Goal: Communication & Community: Answer question/provide support

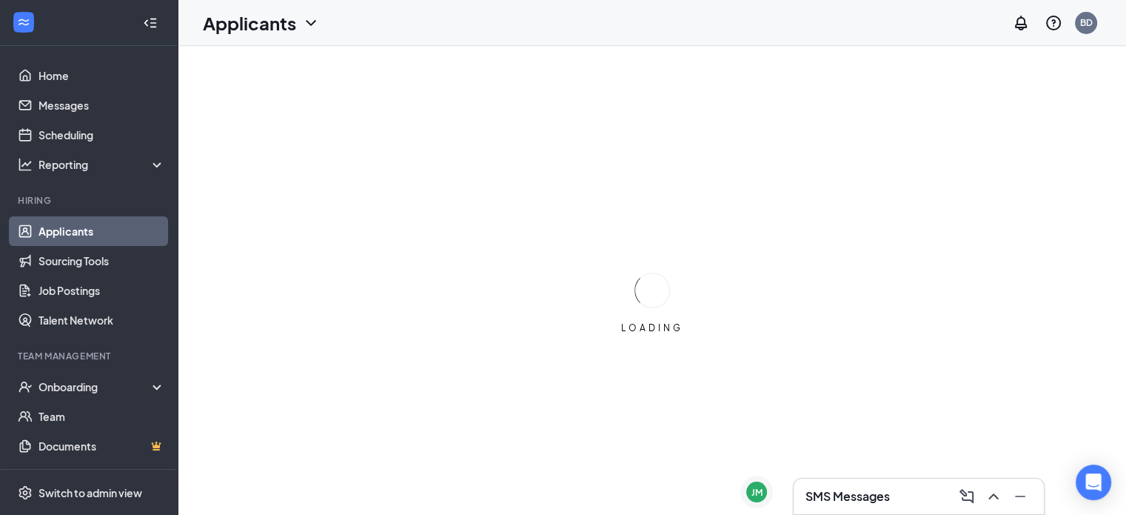
click at [844, 507] on div "SMS Messages" at bounding box center [919, 496] width 227 height 24
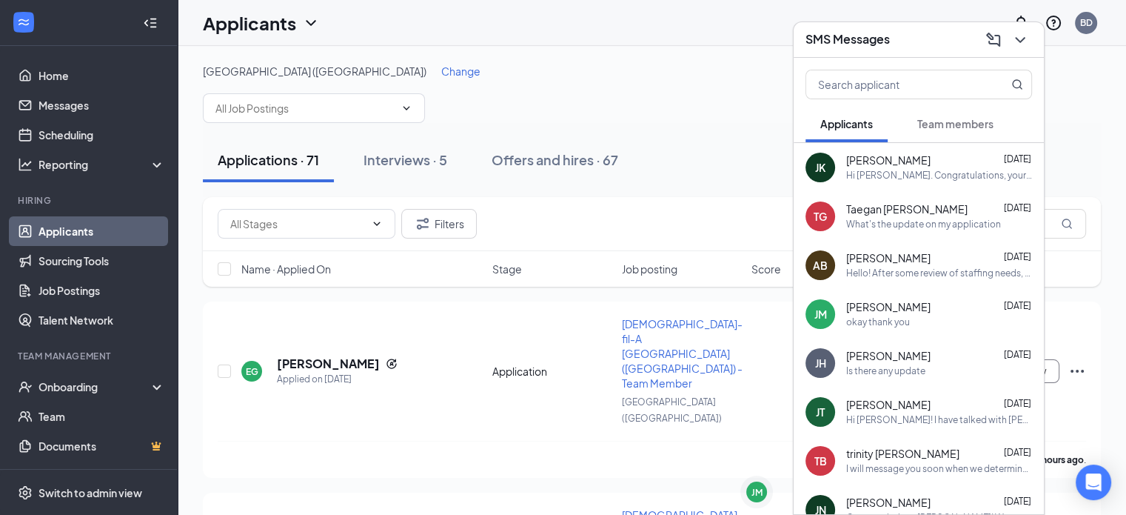
click at [947, 113] on button "Team members" at bounding box center [956, 123] width 106 height 37
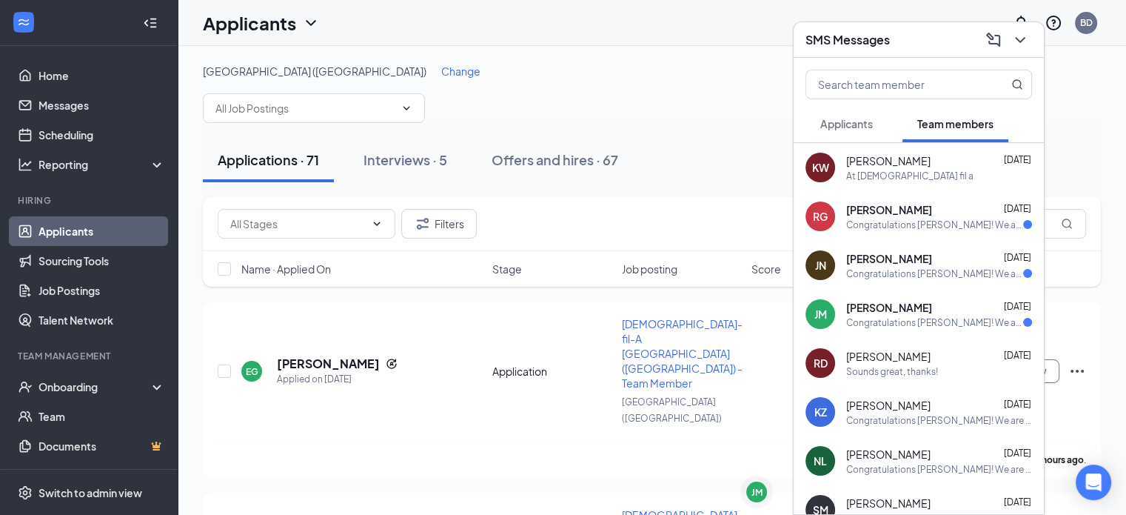
click at [859, 177] on div "At [DEMOGRAPHIC_DATA] fil a" at bounding box center [909, 176] width 127 height 13
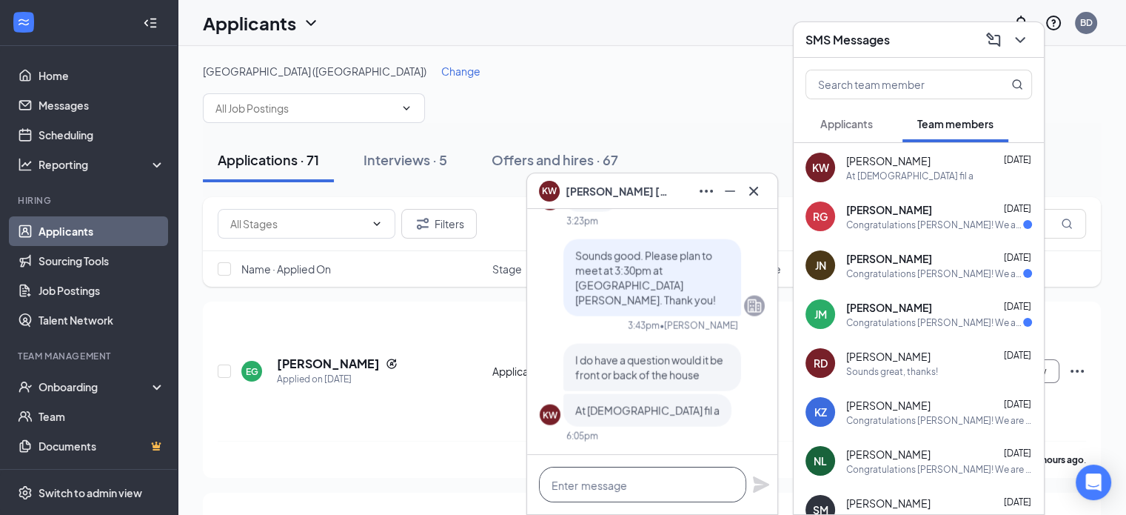
click at [608, 479] on textarea at bounding box center [642, 485] width 207 height 36
type textarea "H"
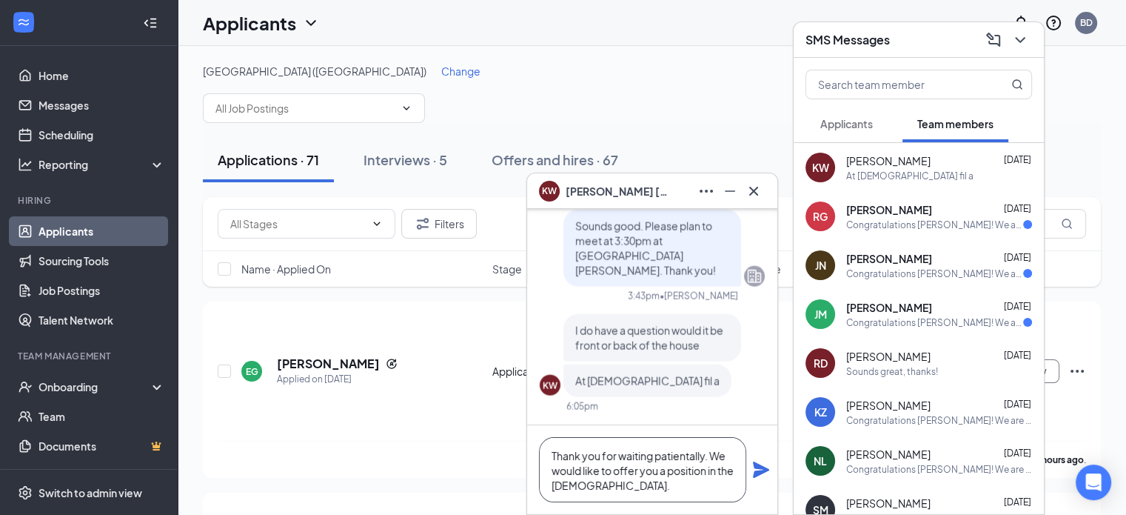
click at [669, 452] on textarea "Thank you for waiting patientally. We would like to offer you a position in the…" at bounding box center [642, 469] width 207 height 65
click at [664, 494] on textarea "Thank you for waiting patiently. We would like to offer you a position in the […" at bounding box center [642, 469] width 207 height 65
type textarea "Thank you for waiting patiently. We would like to offer you a position in the […"
click at [764, 472] on icon "Plane" at bounding box center [761, 469] width 16 height 16
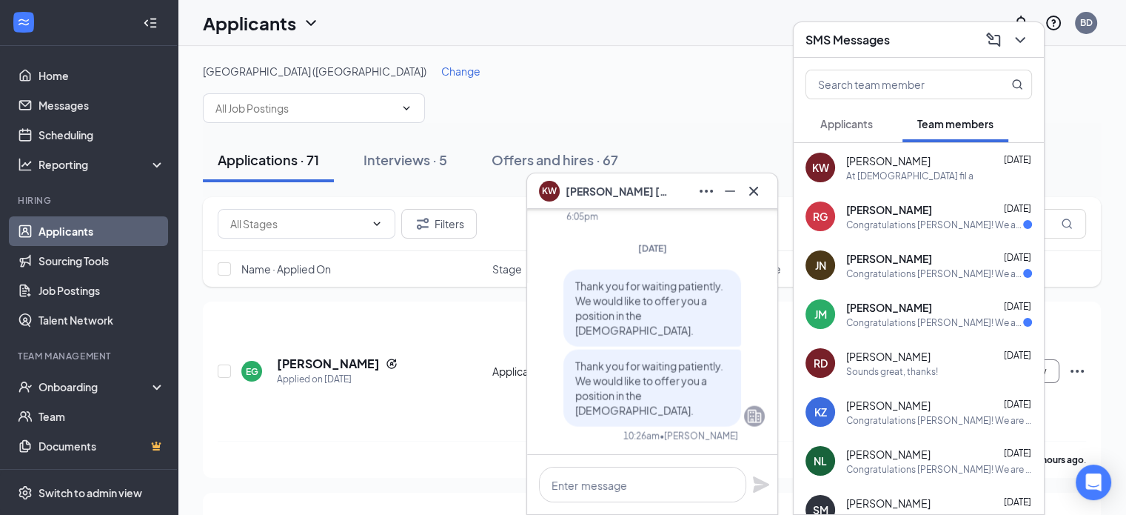
click at [909, 52] on div "SMS Messages" at bounding box center [919, 40] width 250 height 36
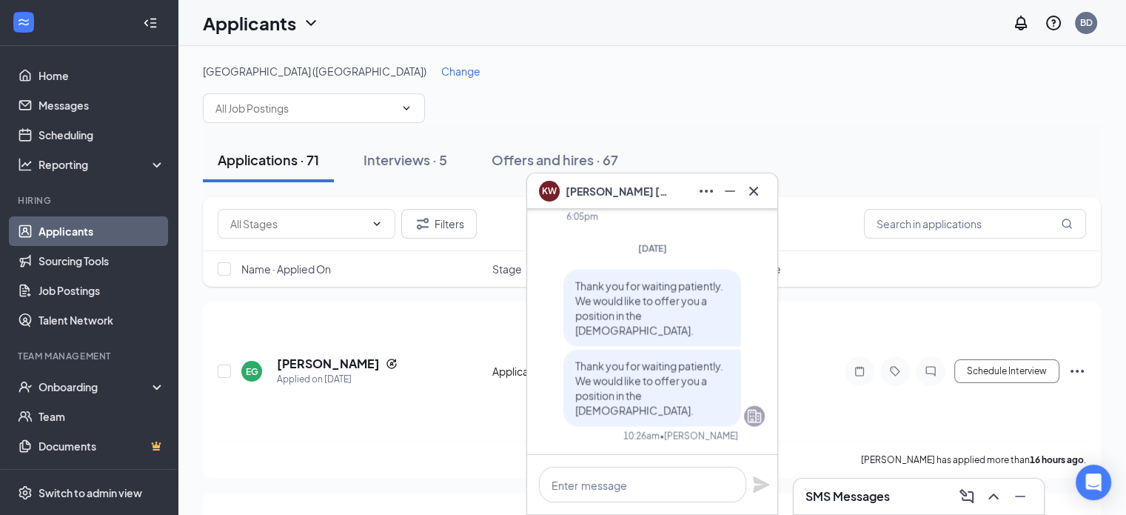
click at [658, 186] on div "[PERSON_NAME]" at bounding box center [652, 191] width 227 height 24
